Goal: Complete application form

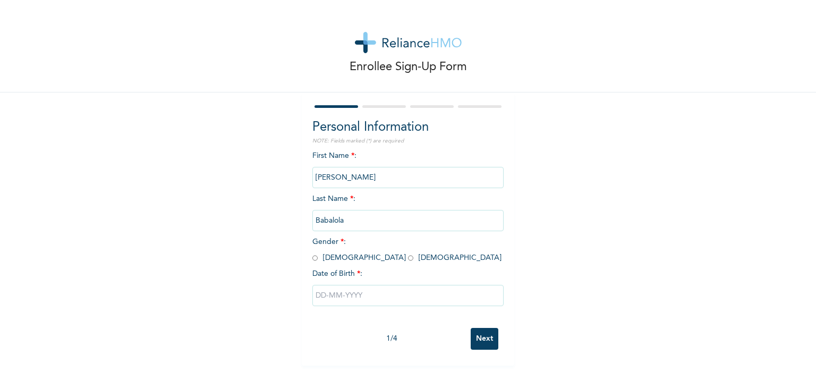
click at [312, 259] on input "radio" at bounding box center [314, 258] width 5 height 10
radio input "true"
click at [331, 293] on input "text" at bounding box center [407, 295] width 191 height 21
select select "7"
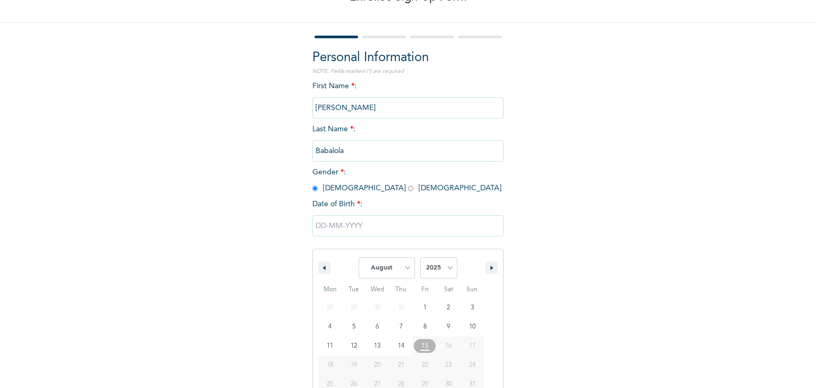
scroll to position [95, 0]
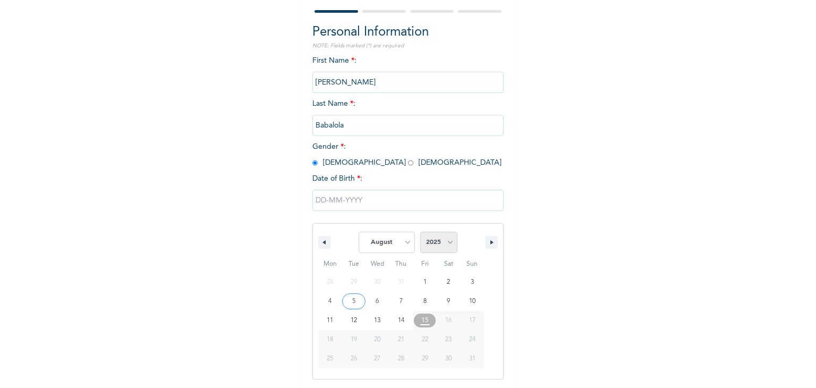
click at [425, 243] on select "2025 2024 2023 2022 2021 2020 2019 2018 2017 2016 2015 2014 2013 2012 2011 2010…" at bounding box center [438, 242] width 37 height 21
click at [420, 232] on select "2025 2024 2023 2022 2021 2020 2019 2018 2017 2016 2015 2014 2013 2012 2011 2010…" at bounding box center [438, 242] width 37 height 21
click at [429, 238] on select "2025 2024 2023 2022 2021 2020 2019 2018 2017 2016 2015 2014 2013 2012 2011 2010…" at bounding box center [438, 242] width 37 height 21
select select "1998"
click at [420, 232] on select "2025 2024 2023 2022 2021 2020 2019 2018 2017 2016 2015 2014 2013 2012 2011 2010…" at bounding box center [438, 242] width 37 height 21
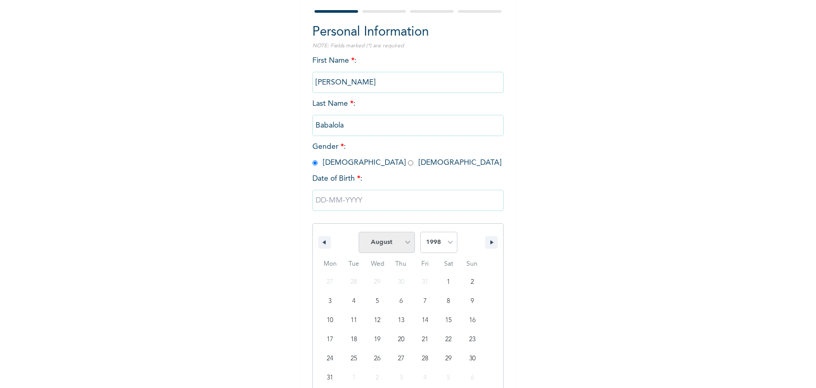
click at [400, 243] on select "January February March April May June July August September October November De…" at bounding box center [386, 242] width 56 height 21
select select "0"
click at [358, 232] on select "January February March April May June July August September October November De…" at bounding box center [386, 242] width 56 height 21
click at [440, 240] on select "2025 2024 2023 2022 2021 2020 2019 2018 2017 2016 2015 2014 2013 2012 2011 2010…" at bounding box center [438, 242] width 37 height 21
click at [420, 232] on select "2025 2024 2023 2022 2021 2020 2019 2018 2017 2016 2015 2014 2013 2012 2011 2010…" at bounding box center [438, 242] width 37 height 21
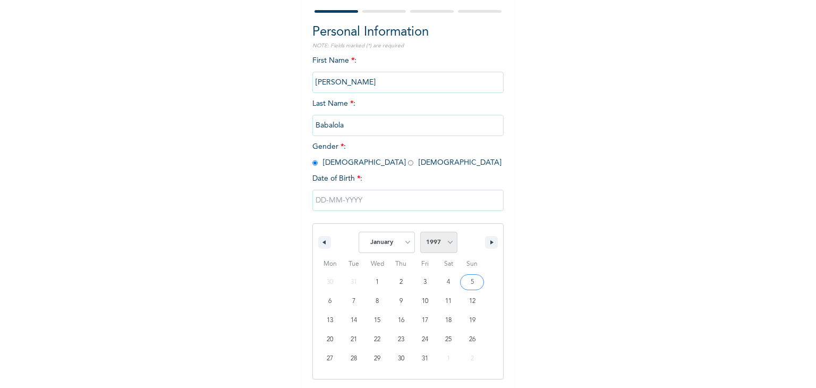
click at [442, 245] on select "2025 2024 2023 2022 2021 2020 2019 2018 2017 2016 2015 2014 2013 2012 2011 2010…" at bounding box center [438, 242] width 37 height 21
select select "1998"
click at [420, 232] on select "2025 2024 2023 2022 2021 2020 2019 2018 2017 2016 2015 2014 2013 2012 2011 2010…" at bounding box center [438, 242] width 37 height 21
type input "[DATE]"
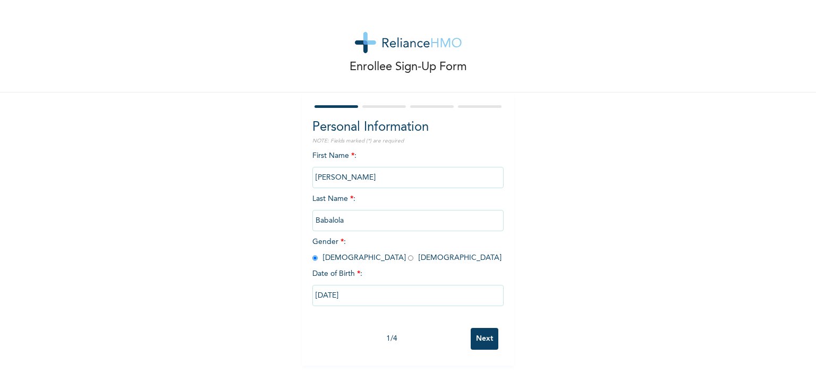
scroll to position [0, 0]
click at [371, 293] on input "[DATE]" at bounding box center [407, 295] width 191 height 21
select select "1998"
click at [554, 161] on div "Enrollee Sign-Up Form Personal Information NOTE: Fields marked (*) are required…" at bounding box center [408, 182] width 816 height 365
click at [484, 340] on input "Next" at bounding box center [484, 339] width 28 height 22
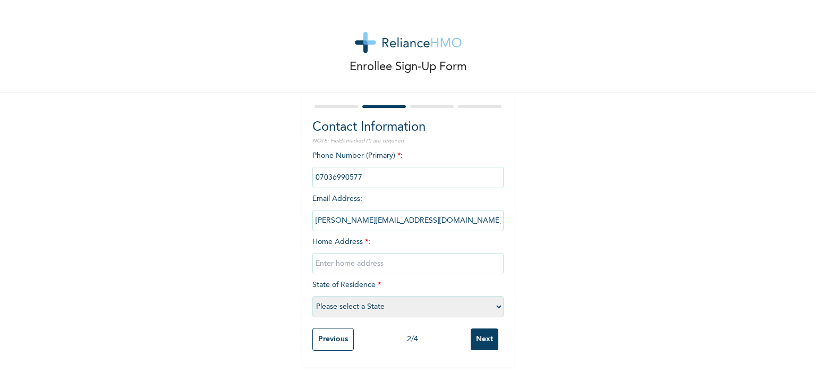
click at [336, 263] on input "text" at bounding box center [407, 263] width 191 height 21
click at [321, 304] on select "Please select a State [PERSON_NAME] (FCT) [PERSON_NAME] Ibom [GEOGRAPHIC_DATA] …" at bounding box center [407, 306] width 191 height 21
select select "25"
click at [312, 296] on select "Please select a State [PERSON_NAME] (FCT) [PERSON_NAME] Ibom [GEOGRAPHIC_DATA] …" at bounding box center [407, 306] width 191 height 21
click at [340, 262] on input "text" at bounding box center [407, 263] width 191 height 21
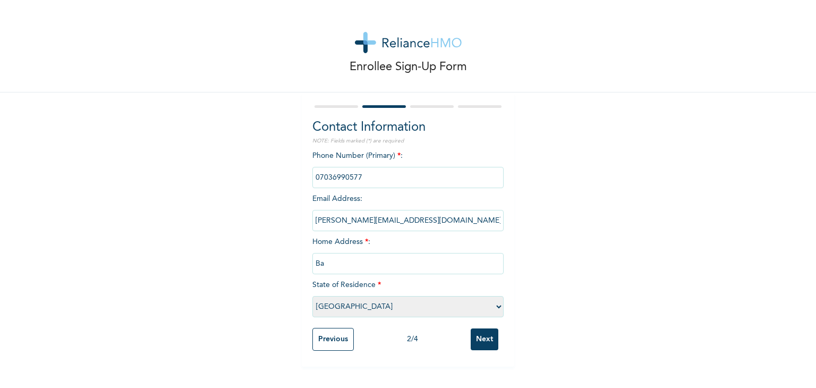
type input "B"
type input "b"
type input "Lekki Phase 1"
click at [542, 215] on div "Enrollee Sign-Up Form Contact Information NOTE: Fields marked (*) are required …" at bounding box center [408, 183] width 816 height 366
click at [479, 342] on input "Next" at bounding box center [484, 339] width 28 height 22
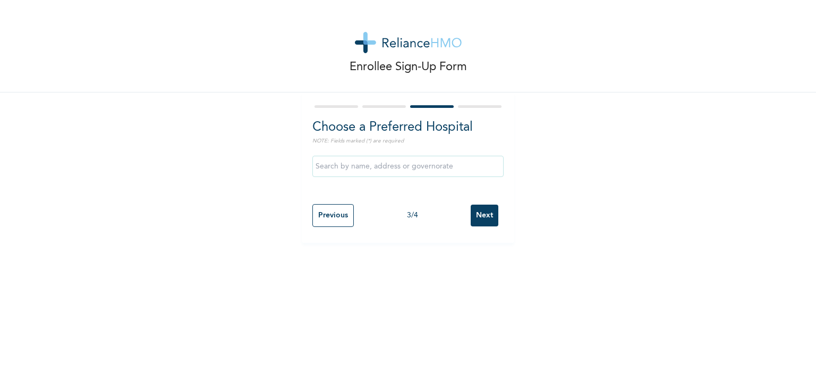
click at [358, 164] on input "text" at bounding box center [407, 166] width 191 height 21
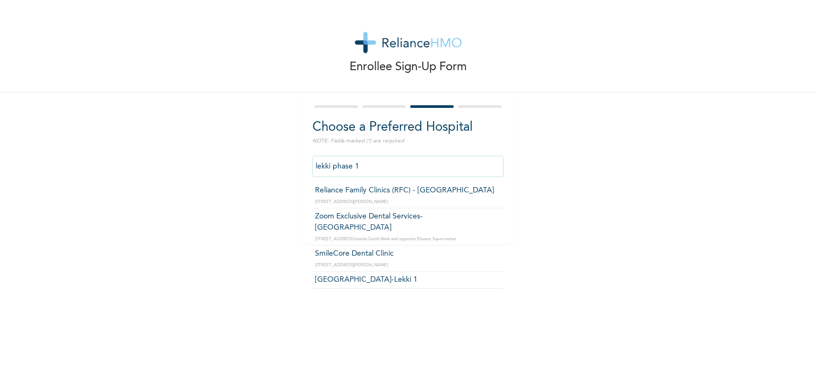
type input "Reliance Family Clinics (RFC) - [GEOGRAPHIC_DATA]"
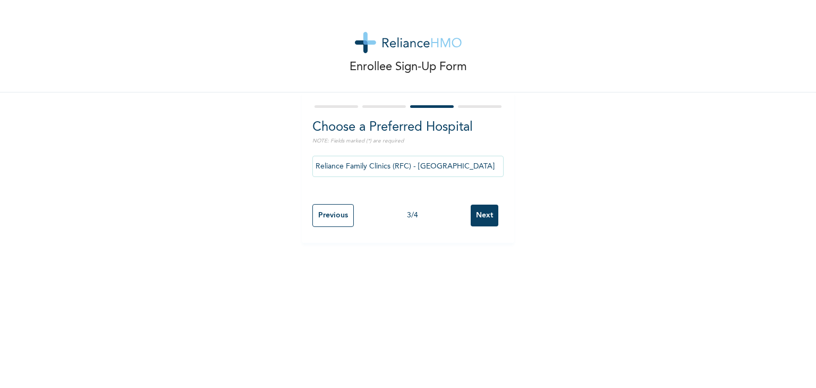
drag, startPoint x: 348, startPoint y: 191, endPoint x: 357, endPoint y: 192, distance: 8.6
click at [482, 217] on input "Next" at bounding box center [484, 215] width 28 height 22
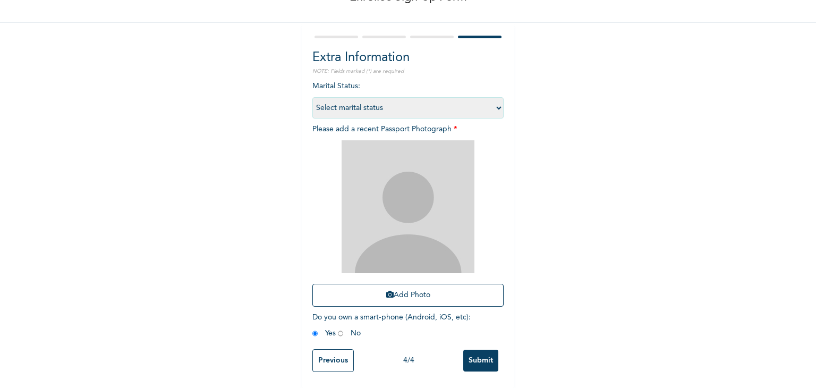
scroll to position [77, 0]
click at [380, 101] on select "Select marital status [DEMOGRAPHIC_DATA] Married [DEMOGRAPHIC_DATA] Widow/[DEMO…" at bounding box center [407, 107] width 191 height 21
select select "1"
click at [312, 97] on select "Select marital status [DEMOGRAPHIC_DATA] Married [DEMOGRAPHIC_DATA] Widow/[DEMO…" at bounding box center [407, 107] width 191 height 21
click at [376, 97] on select "Select marital status [DEMOGRAPHIC_DATA] Married [DEMOGRAPHIC_DATA] Widow/[DEMO…" at bounding box center [407, 107] width 191 height 21
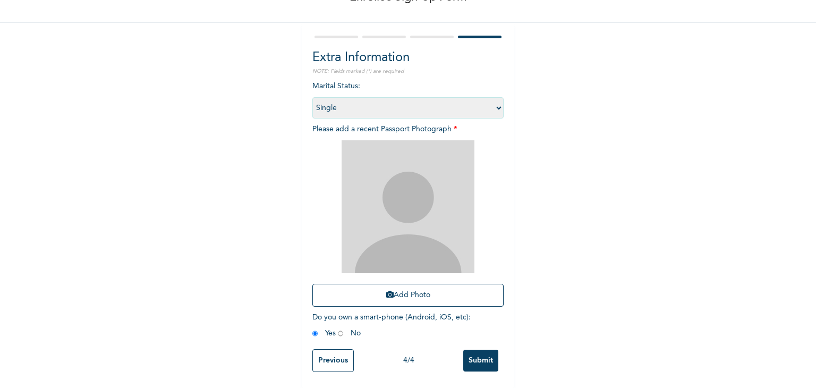
drag, startPoint x: 376, startPoint y: 97, endPoint x: 389, endPoint y: 96, distance: 12.8
click at [376, 97] on select "Select marital status [DEMOGRAPHIC_DATA] Married [DEMOGRAPHIC_DATA] Widow/[DEMO…" at bounding box center [407, 107] width 191 height 21
click at [398, 284] on button "Add Photo" at bounding box center [407, 295] width 191 height 23
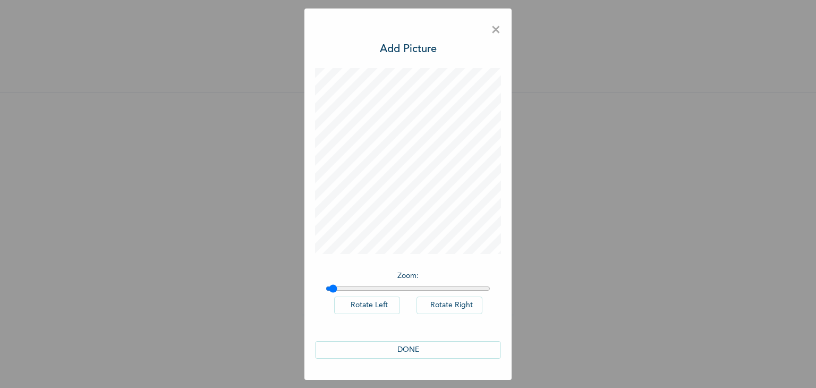
drag, startPoint x: 329, startPoint y: 287, endPoint x: 332, endPoint y: 293, distance: 6.9
type input "1.02"
click at [332, 293] on input "range" at bounding box center [407, 288] width 165 height 8
click at [429, 351] on button "DONE" at bounding box center [408, 350] width 186 height 18
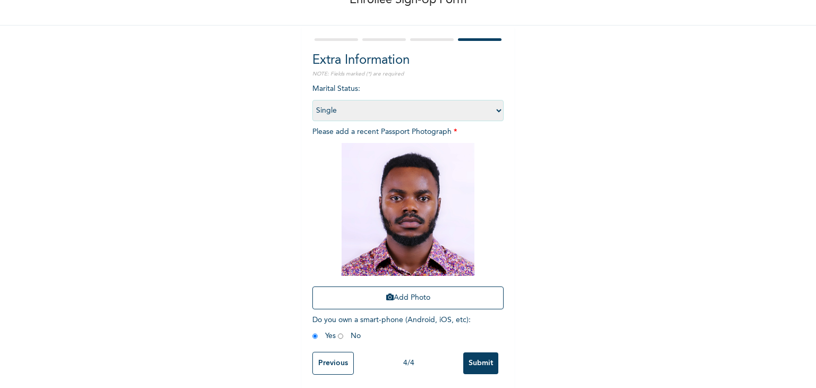
scroll to position [77, 0]
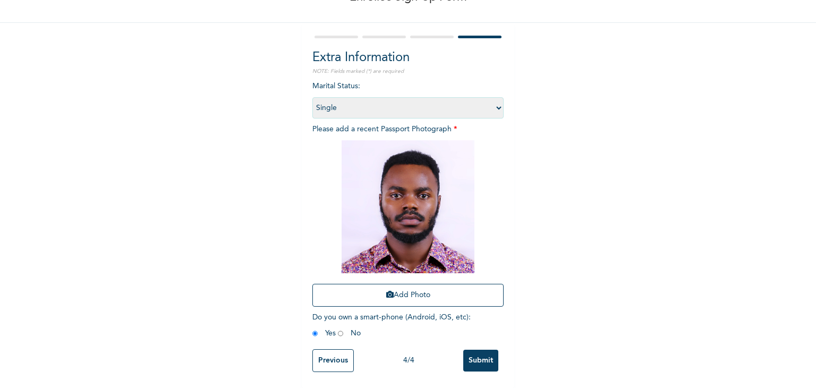
click at [312, 328] on input "radio" at bounding box center [314, 333] width 5 height 10
click at [468, 353] on input "Submit" at bounding box center [480, 360] width 35 height 22
